Goal: Task Accomplishment & Management: Manage account settings

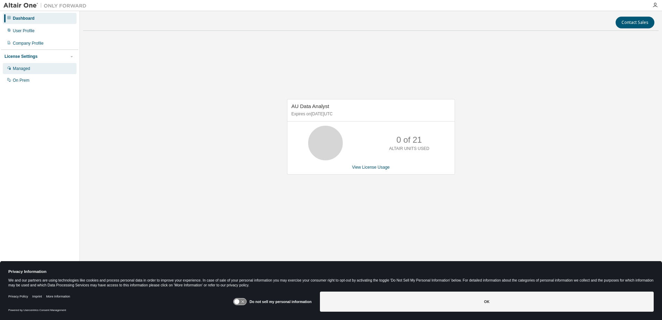
click at [30, 69] on div "Managed" at bounding box center [21, 69] width 17 height 6
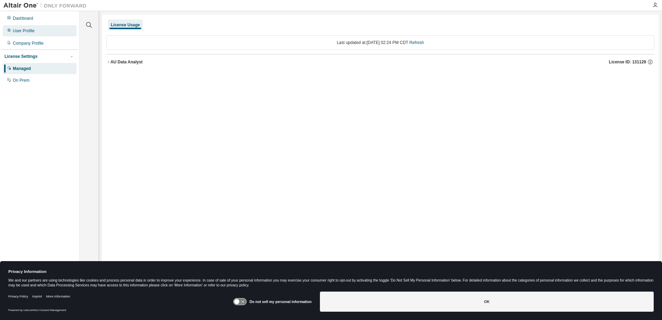
click at [18, 30] on div "User Profile" at bounding box center [24, 31] width 22 height 6
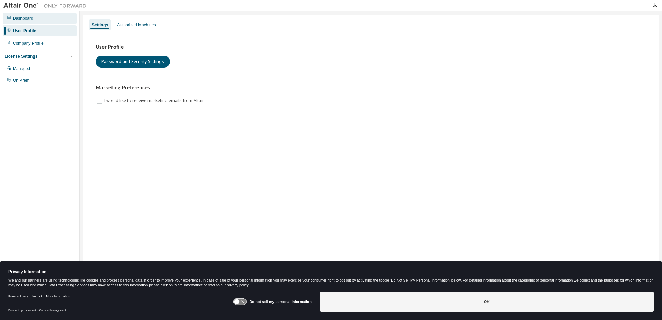
click at [19, 15] on div "Dashboard" at bounding box center [40, 18] width 74 height 11
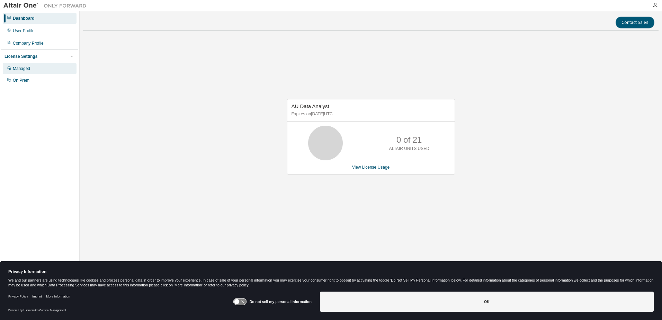
click at [20, 67] on div "Managed" at bounding box center [21, 69] width 17 height 6
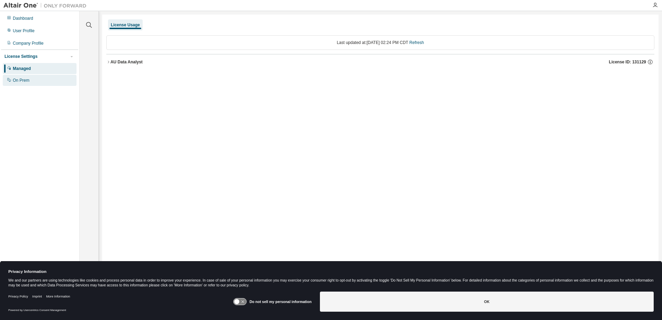
click at [17, 77] on div "On Prem" at bounding box center [40, 80] width 74 height 11
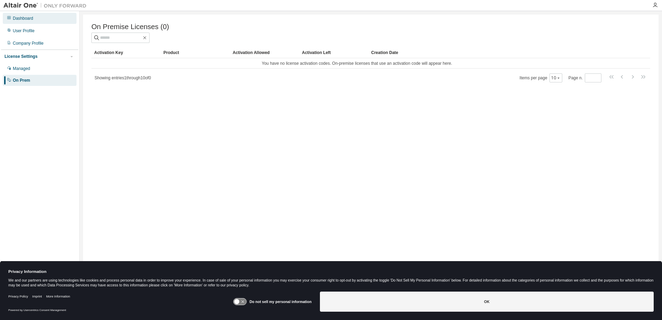
click at [23, 20] on div "Dashboard" at bounding box center [23, 19] width 20 height 6
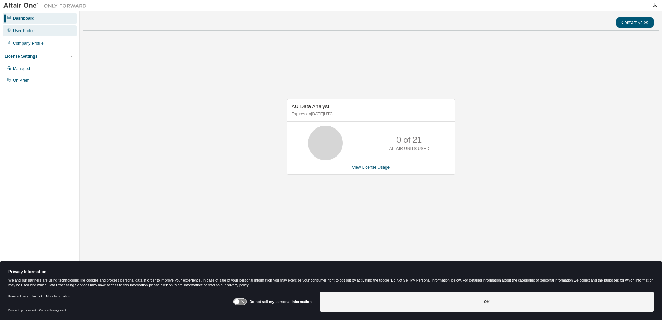
click at [23, 29] on div "User Profile" at bounding box center [24, 31] width 22 height 6
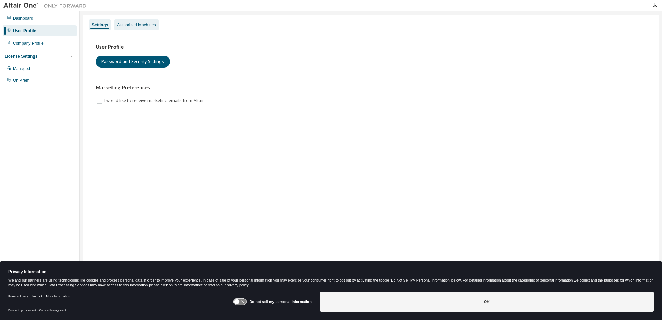
click at [119, 22] on div "Authorized Machines" at bounding box center [136, 25] width 39 height 6
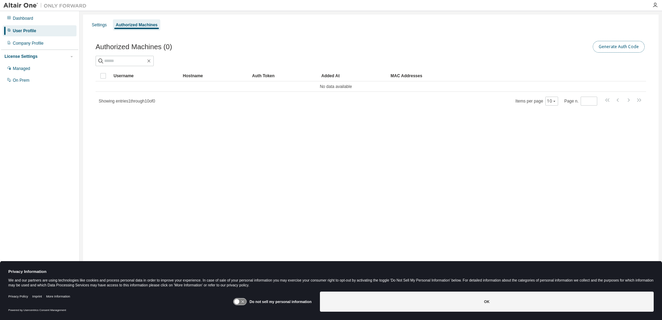
click at [617, 47] on button "Generate Auth Code" at bounding box center [619, 47] width 52 height 12
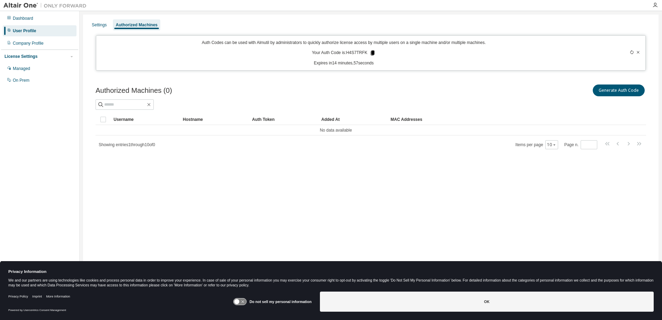
click at [371, 52] on icon at bounding box center [373, 53] width 4 height 5
click at [251, 76] on div "Authorized Machines (0) Generate Auth Code Clear Load Save Save As Field Operat…" at bounding box center [370, 121] width 567 height 93
click at [616, 91] on button "Generate Auth Code" at bounding box center [619, 90] width 52 height 12
click at [148, 178] on div "Settings Authorized Machines Auth Codes can be used with Almutil by administrat…" at bounding box center [370, 156] width 575 height 282
click at [372, 54] on icon at bounding box center [373, 53] width 4 height 5
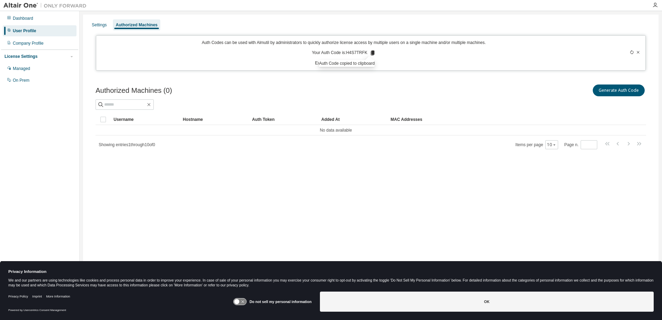
click at [138, 208] on div "Settings Authorized Machines Auth Codes can be used with Almutil by administrat…" at bounding box center [370, 156] width 575 height 282
click at [610, 89] on button "Generate Auth Code" at bounding box center [619, 90] width 52 height 12
click at [632, 51] on icon at bounding box center [631, 52] width 3 height 4
click at [95, 23] on div "Settings" at bounding box center [99, 25] width 15 height 6
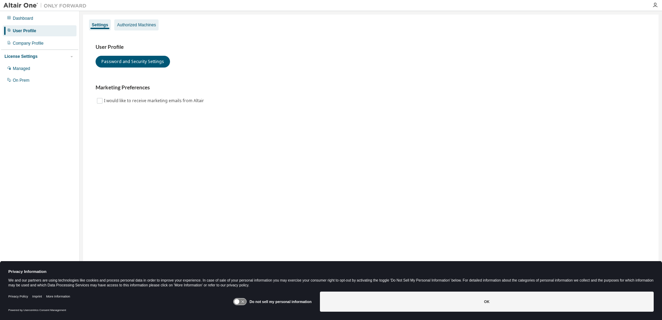
click at [129, 22] on div "Authorized Machines" at bounding box center [136, 25] width 39 height 6
click at [132, 25] on div "Authorized Machines" at bounding box center [136, 25] width 39 height 6
